Goal: Task Accomplishment & Management: Manage account settings

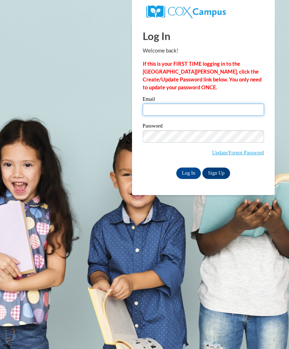
click at [209, 111] on input "Email" at bounding box center [203, 110] width 121 height 12
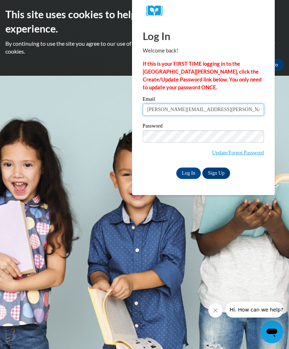
type input "[PERSON_NAME][EMAIL_ADDRESS][PERSON_NAME][DOMAIN_NAME]"
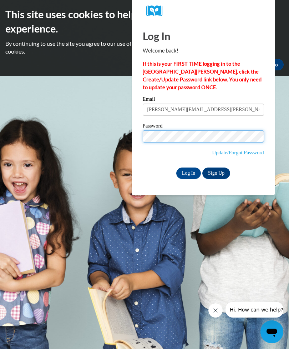
click at [188, 173] on input "Log In" at bounding box center [188, 173] width 25 height 11
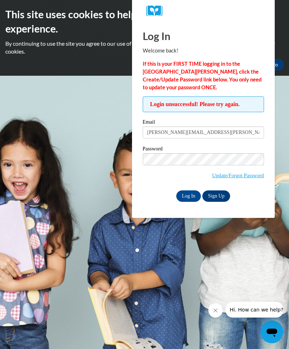
click at [189, 198] on input "Log In" at bounding box center [188, 195] width 25 height 11
